Goal: Task Accomplishment & Management: Use online tool/utility

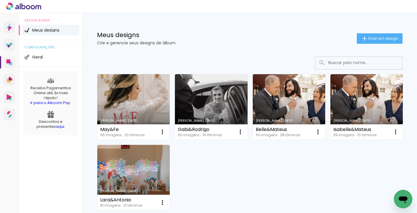
drag, startPoint x: 0, startPoint y: 0, endPoint x: 214, endPoint y: 40, distance: 217.5
click at [214, 40] on div "Meus designs Crie e gerencie seus designs de álbum" at bounding box center [227, 38] width 260 height 13
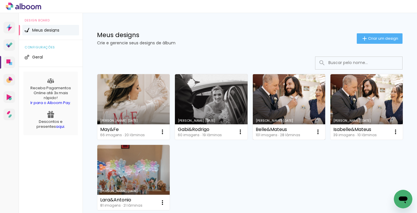
click at [288, 104] on link "Criado em [DATE]" at bounding box center [289, 106] width 72 height 65
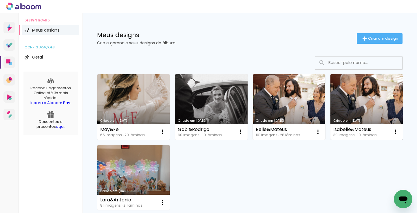
click at [370, 96] on link "Criado em [DATE]" at bounding box center [367, 106] width 72 height 65
